Goal: Task Accomplishment & Management: Use online tool/utility

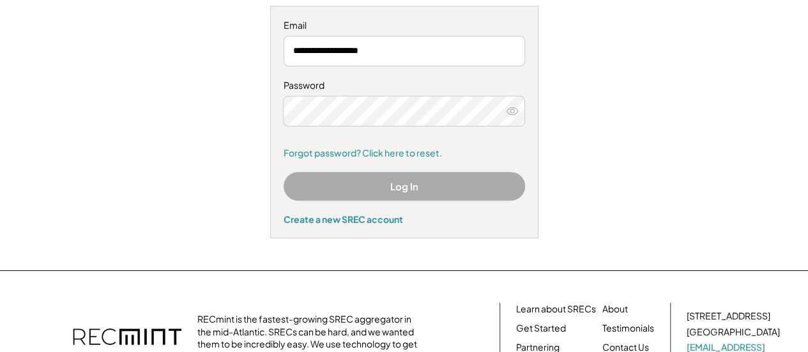
scroll to position [158, 0]
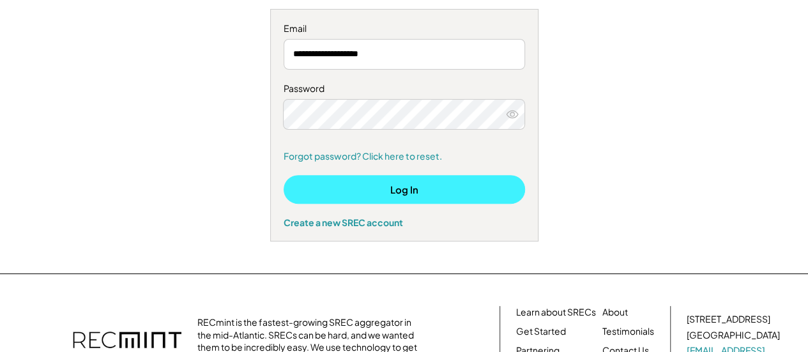
click at [442, 186] on button "Log In" at bounding box center [404, 189] width 241 height 29
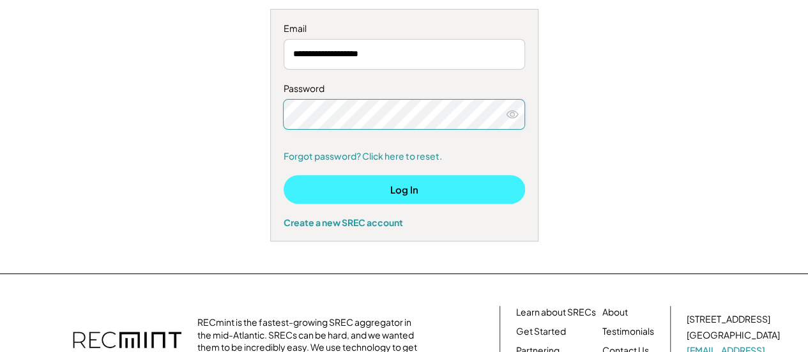
click at [393, 181] on button "Log In" at bounding box center [404, 189] width 241 height 29
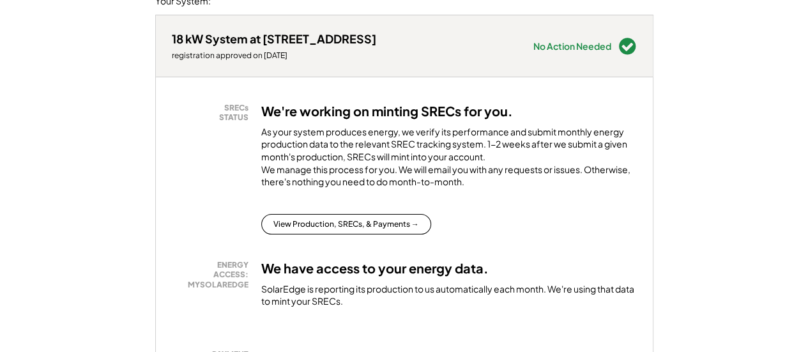
scroll to position [185, 0]
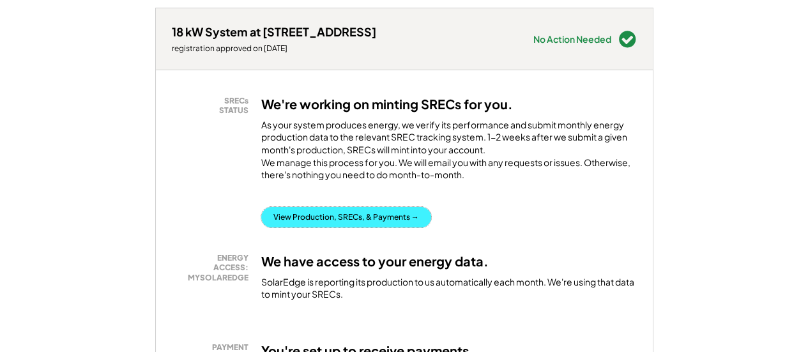
click at [374, 225] on button "View Production, SRECs, & Payments →" at bounding box center [346, 217] width 170 height 20
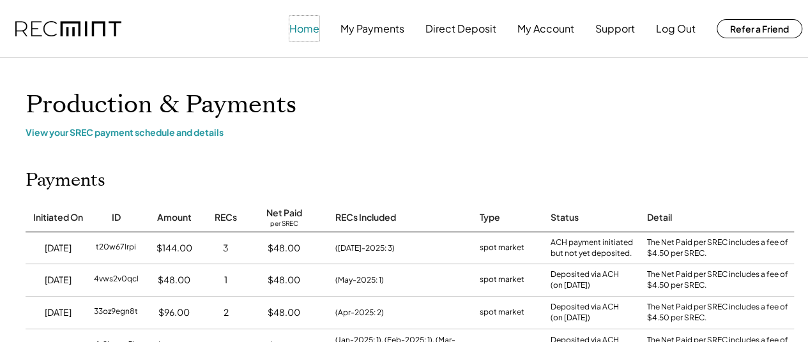
click at [301, 30] on button "Home" at bounding box center [304, 29] width 30 height 26
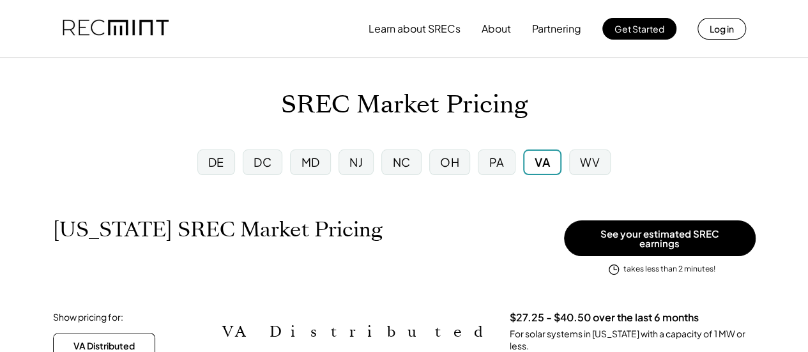
scroll to position [211, 565]
click at [311, 160] on div "MD" at bounding box center [310, 162] width 19 height 16
